Goal: Task Accomplishment & Management: Manage account settings

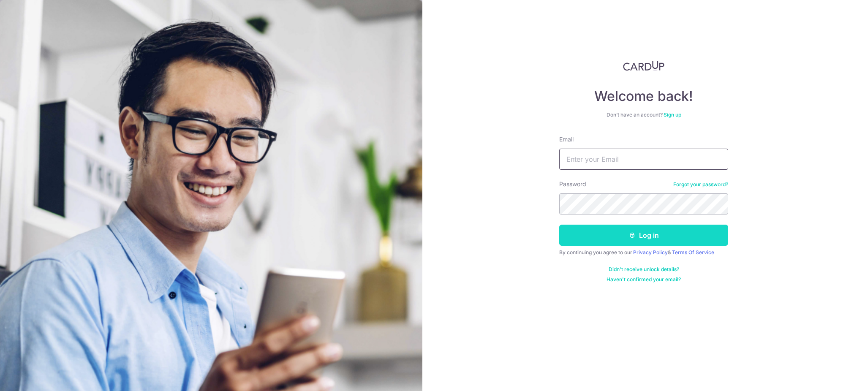
type input "[EMAIL_ADDRESS][DOMAIN_NAME]"
click at [617, 234] on button "Log in" at bounding box center [643, 235] width 169 height 21
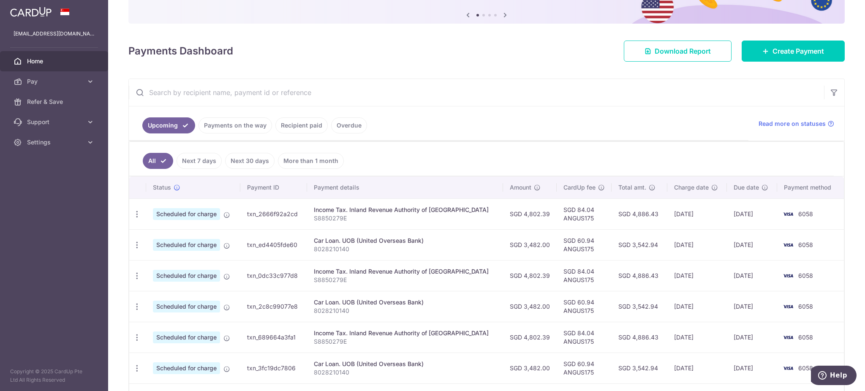
scroll to position [112, 0]
